Goal: Find specific page/section: Find specific page/section

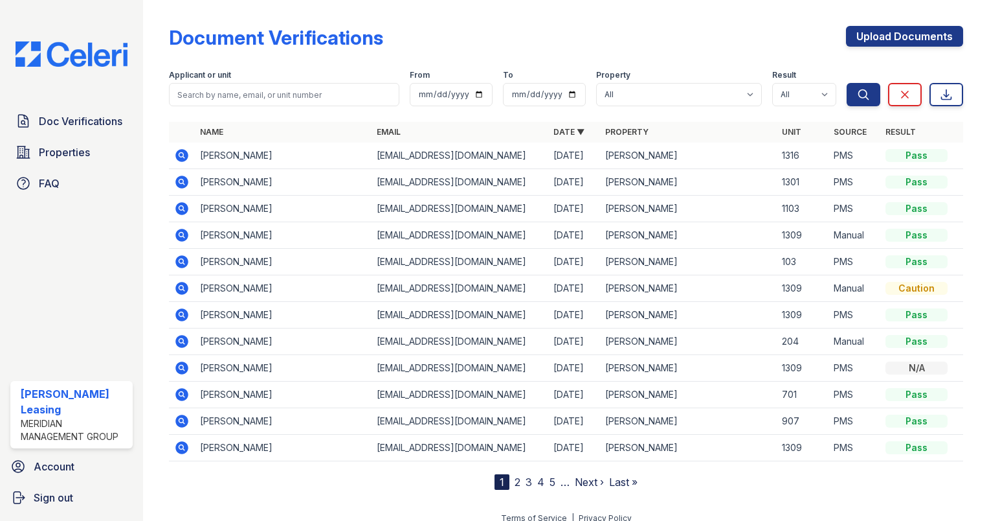
click at [78, 58] on img at bounding box center [71, 53] width 133 height 25
